Goal: Task Accomplishment & Management: Use online tool/utility

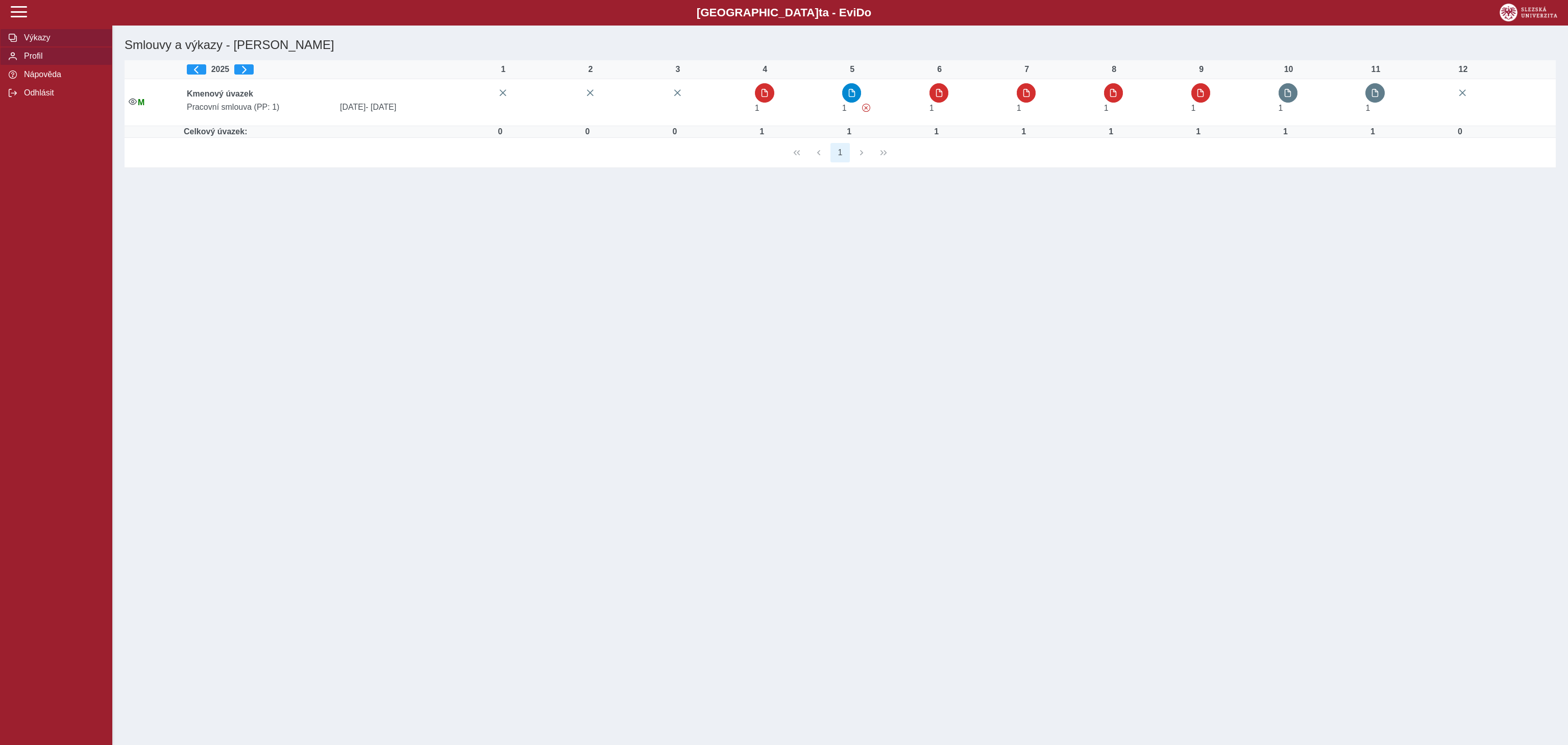
click at [54, 58] on span "Profil" at bounding box center [63, 56] width 83 height 9
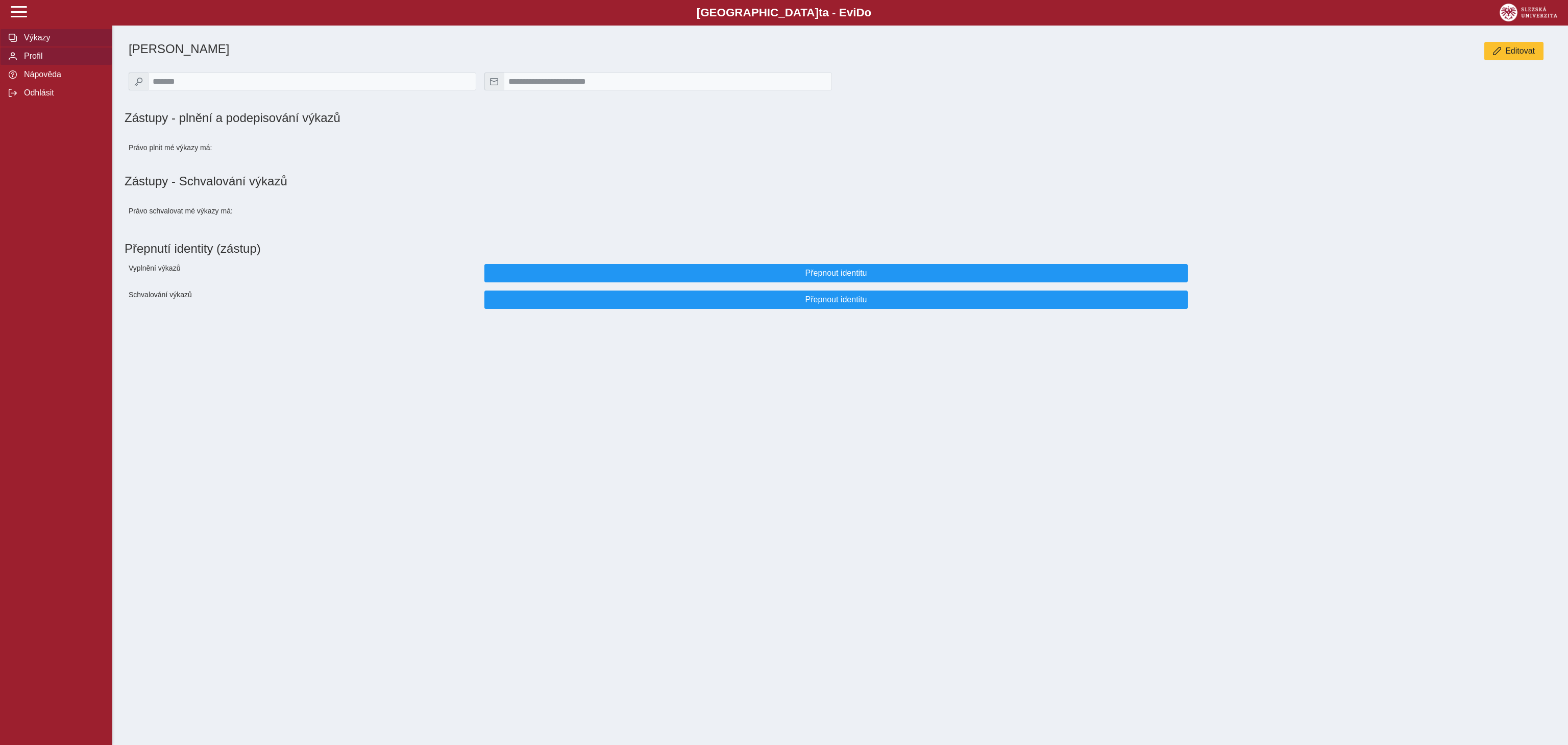
click at [39, 41] on span "Výkazy" at bounding box center [63, 38] width 83 height 9
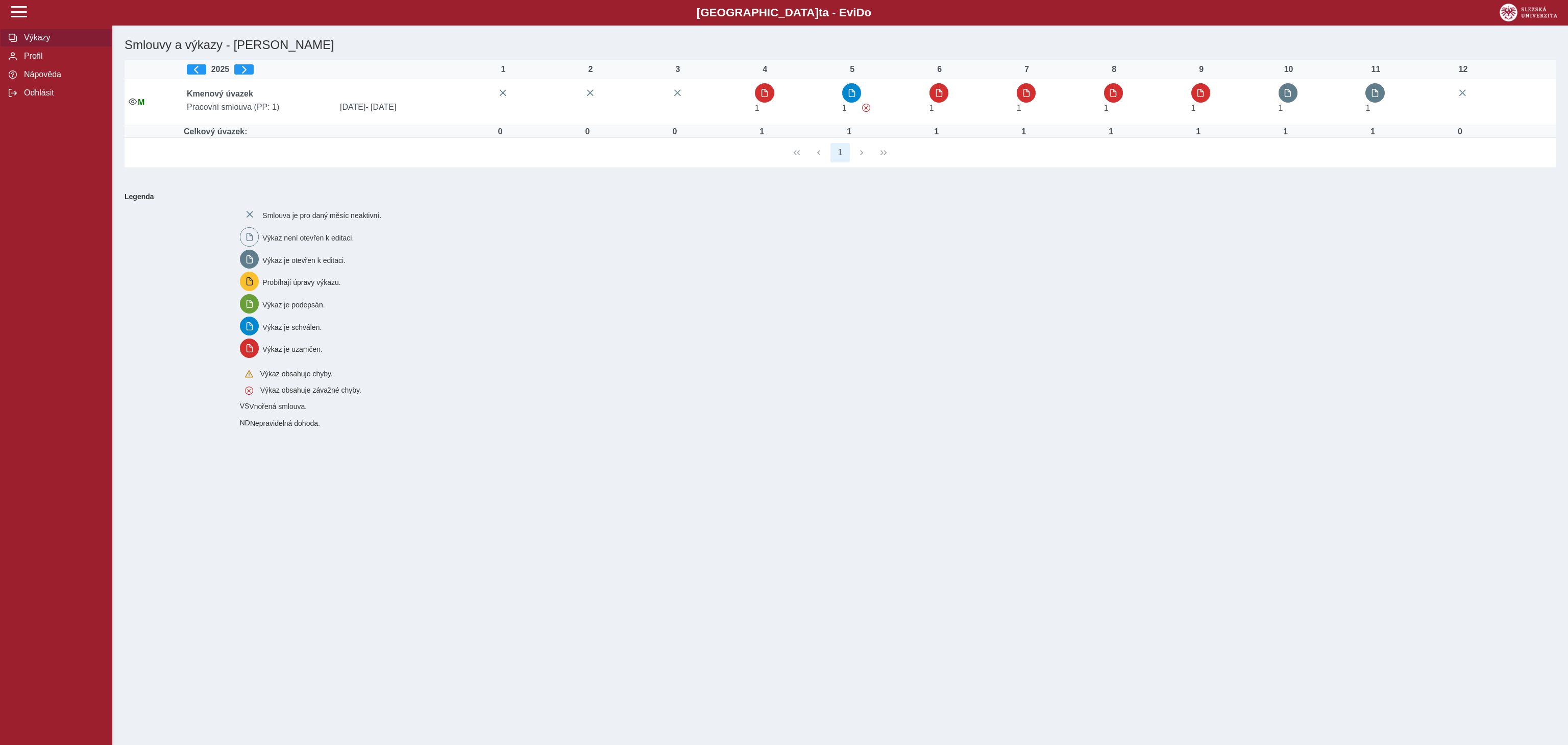
click at [39, 41] on span "Výkazy" at bounding box center [63, 38] width 83 height 9
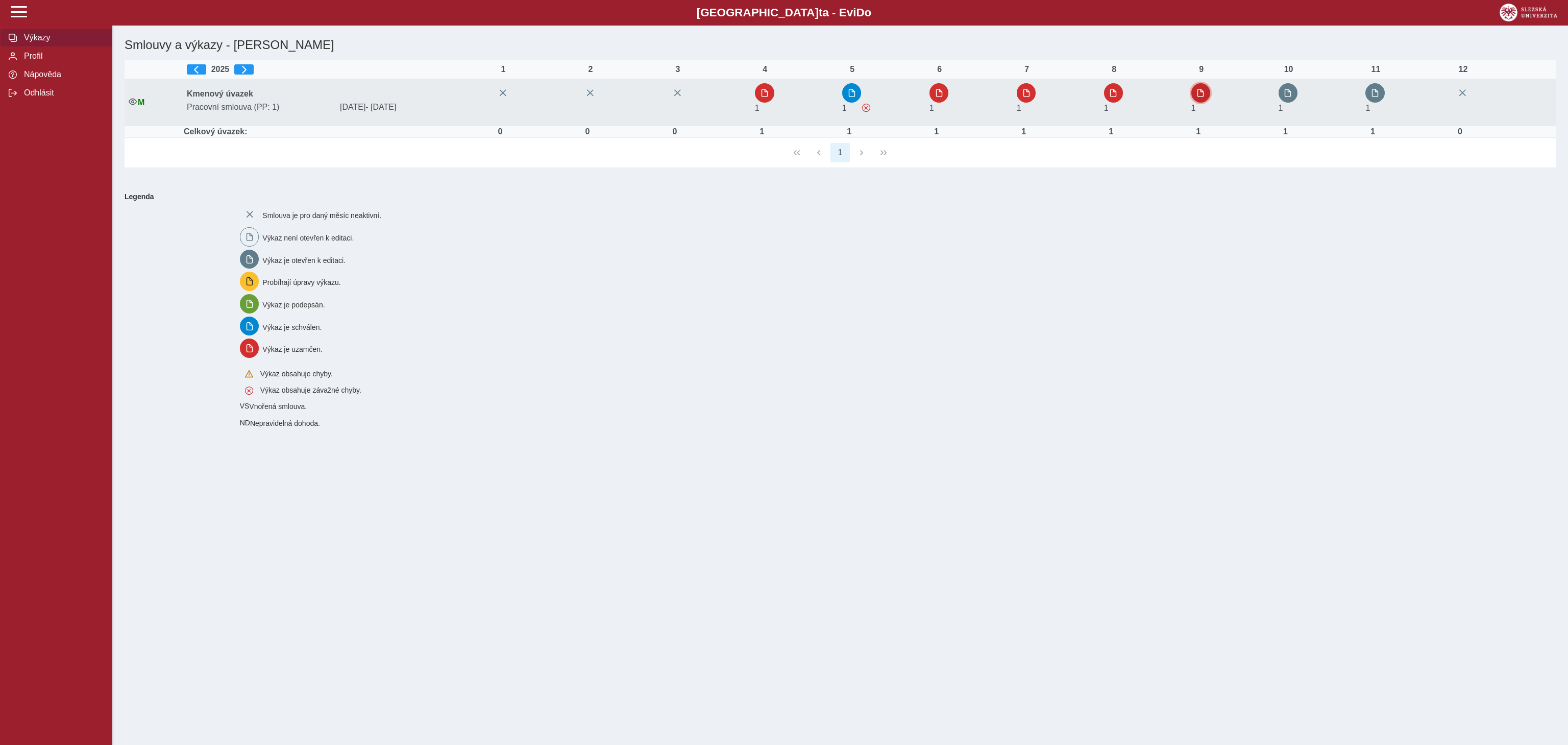
click at [1205, 101] on button "button" at bounding box center [1201, 92] width 20 height 20
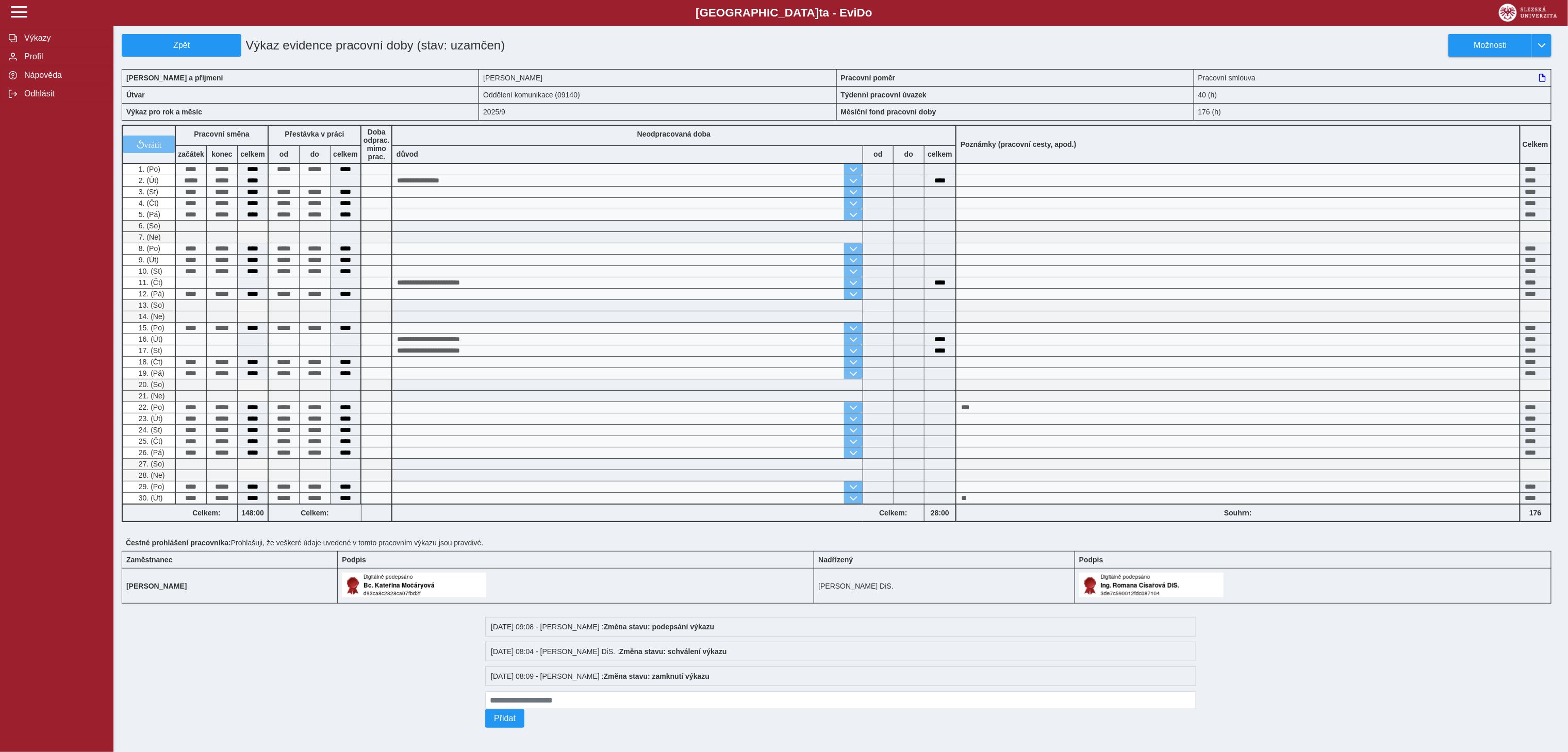
click at [1016, 521] on div "Souhrn:" at bounding box center [1238, 513] width 564 height 18
click at [1019, 494] on div "**********" at bounding box center [837, 323] width 1438 height 405
